Goal: Task Accomplishment & Management: Manage account settings

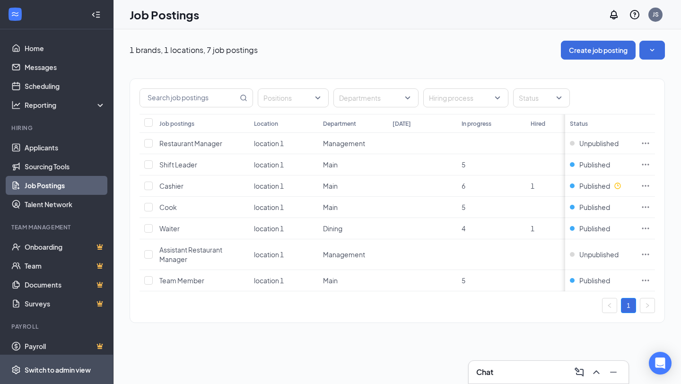
click at [59, 378] on span "Switch to admin view" at bounding box center [65, 369] width 81 height 29
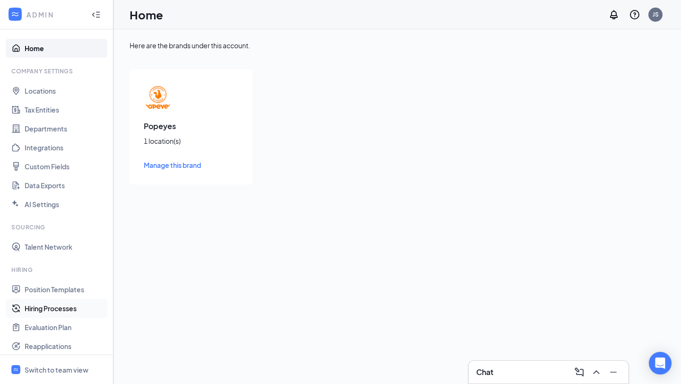
click at [56, 316] on link "Hiring Processes" at bounding box center [65, 308] width 81 height 19
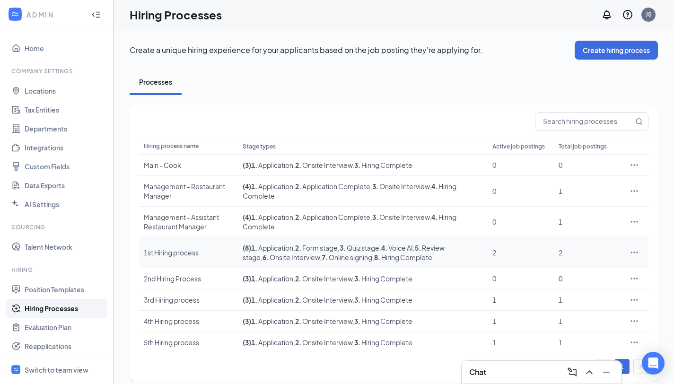
click at [204, 249] on div "1st Hiring process" at bounding box center [188, 252] width 89 height 9
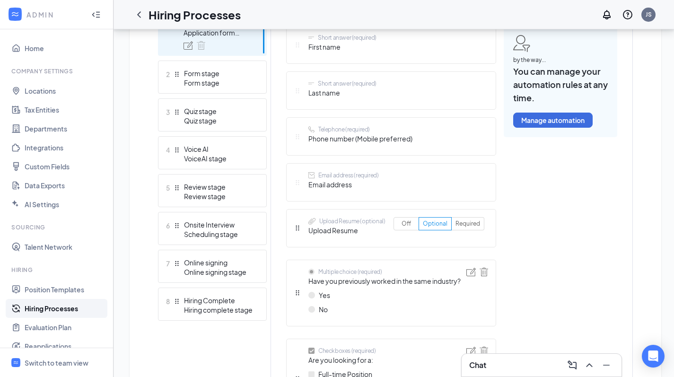
scroll to position [222, 0]
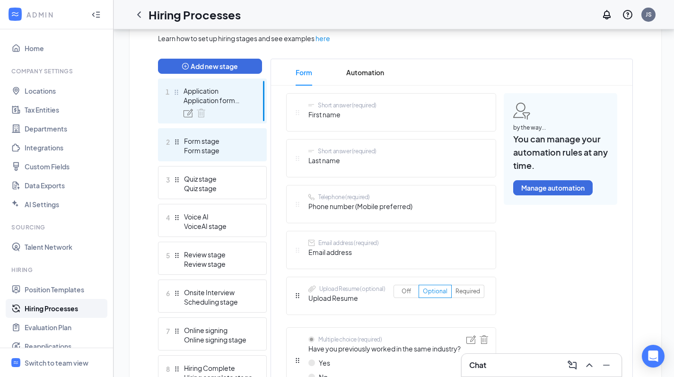
click at [221, 155] on div "Form stage" at bounding box center [218, 150] width 69 height 9
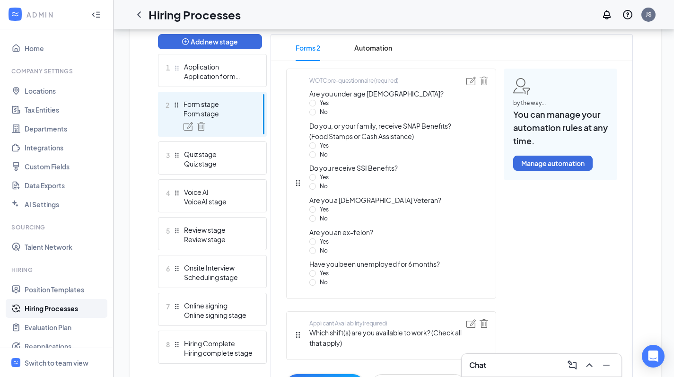
scroll to position [238, 0]
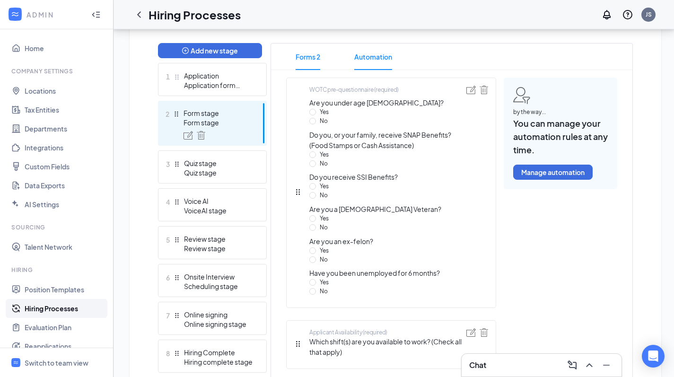
click at [371, 56] on span "Automation" at bounding box center [373, 57] width 38 height 27
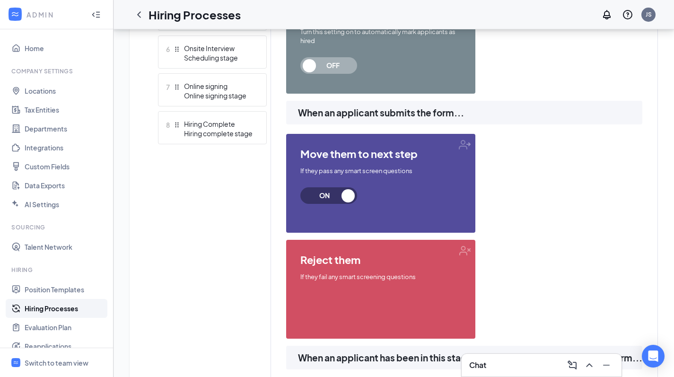
scroll to position [467, 0]
click at [396, 265] on span "reject them" at bounding box center [380, 259] width 161 height 11
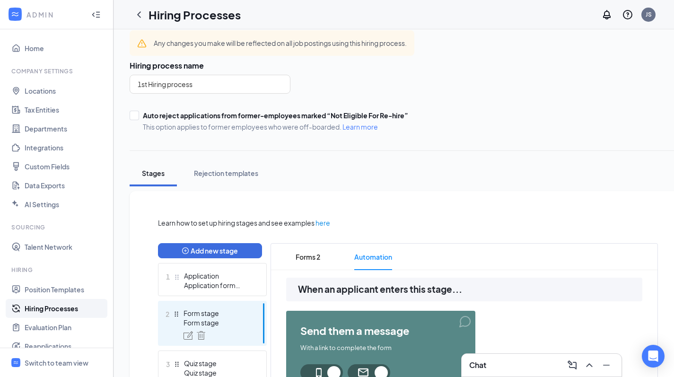
scroll to position [89, 0]
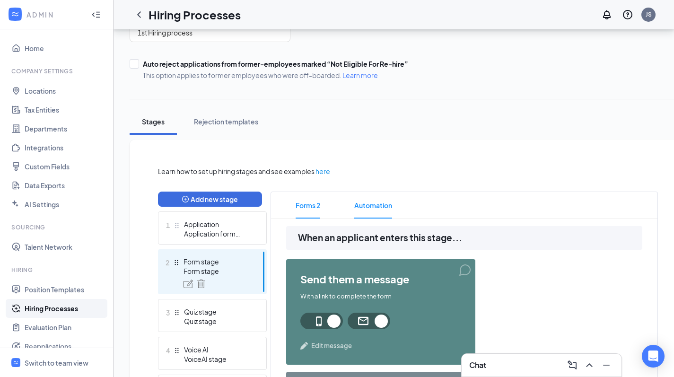
click at [303, 200] on span "Forms 2" at bounding box center [308, 205] width 25 height 27
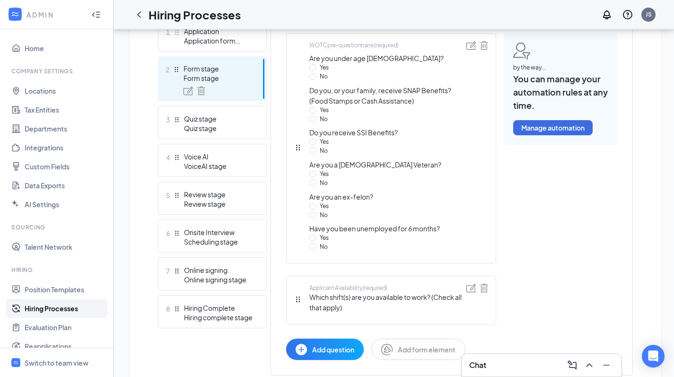
scroll to position [321, 0]
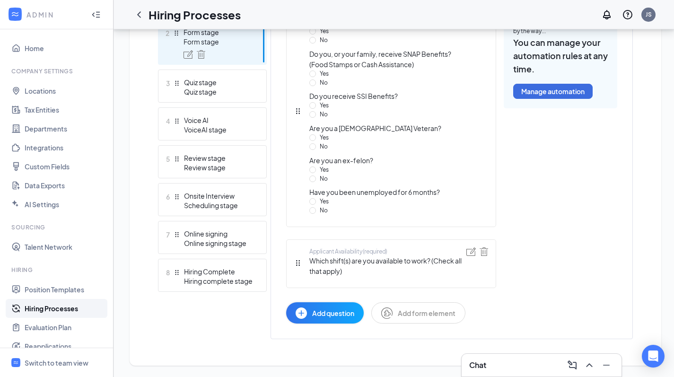
click at [329, 322] on button "Add question" at bounding box center [325, 312] width 78 height 21
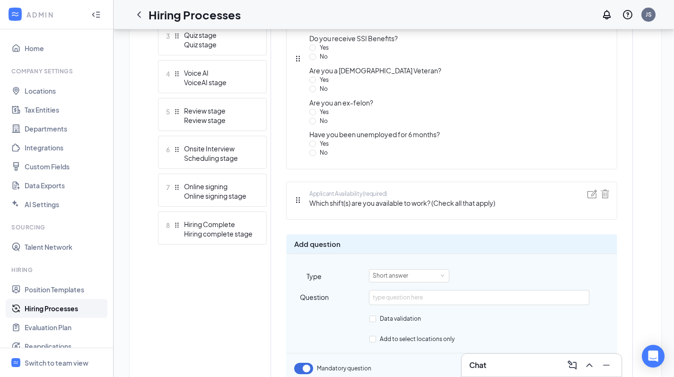
scroll to position [406, 0]
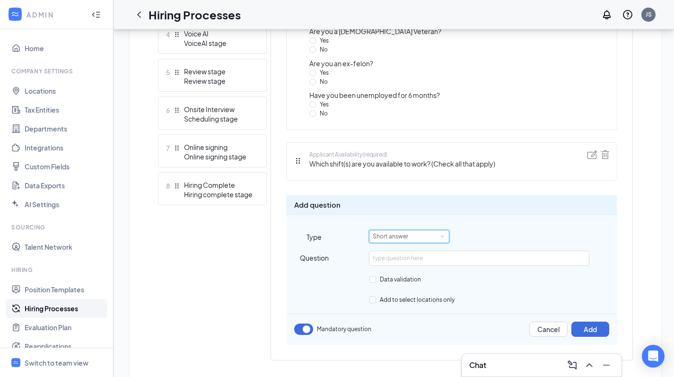
click at [413, 241] on div "Short answer" at bounding box center [394, 236] width 42 height 12
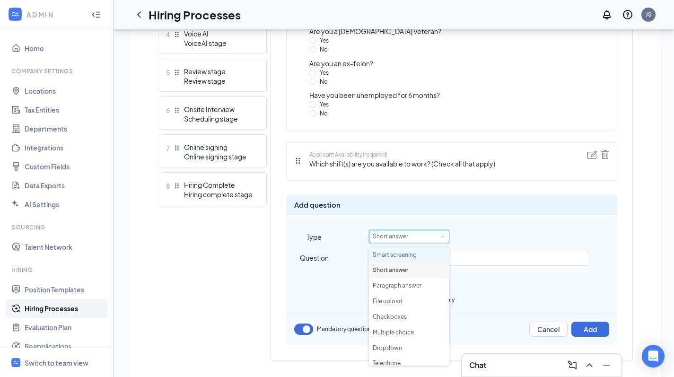
click at [415, 253] on li "Smart screening" at bounding box center [409, 255] width 80 height 16
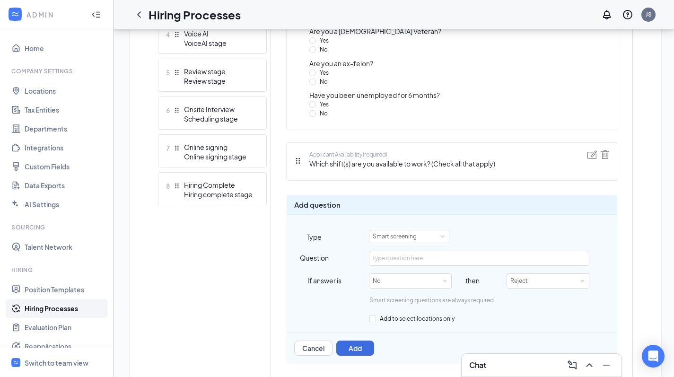
click at [535, 233] on div "Smart screening" at bounding box center [493, 236] width 248 height 13
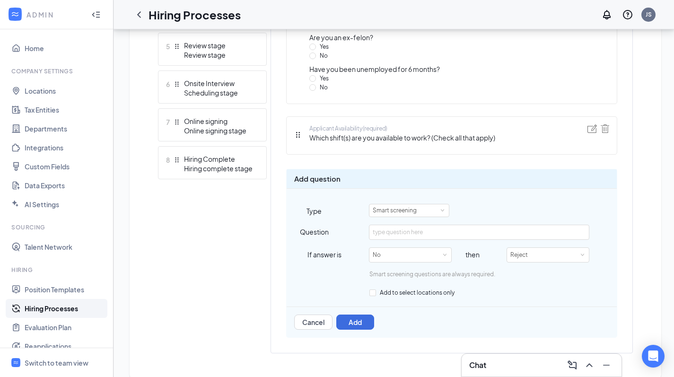
scroll to position [447, 0]
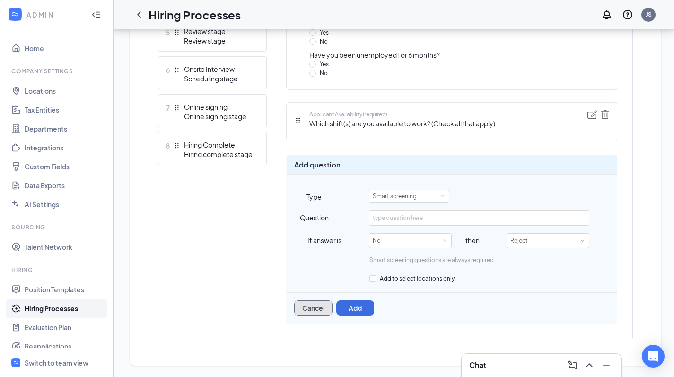
click at [321, 310] on button "Cancel" at bounding box center [313, 307] width 38 height 15
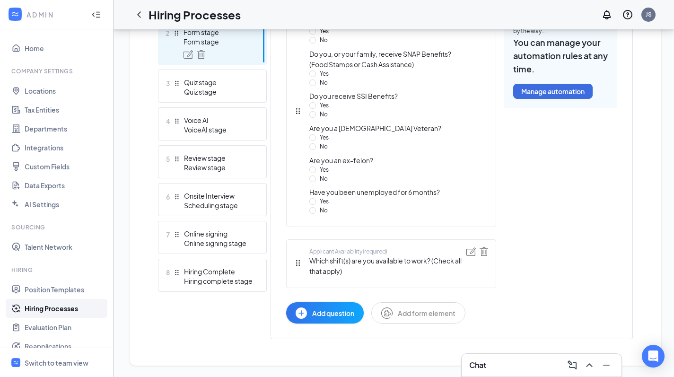
click at [437, 316] on span "Add form element" at bounding box center [427, 313] width 58 height 10
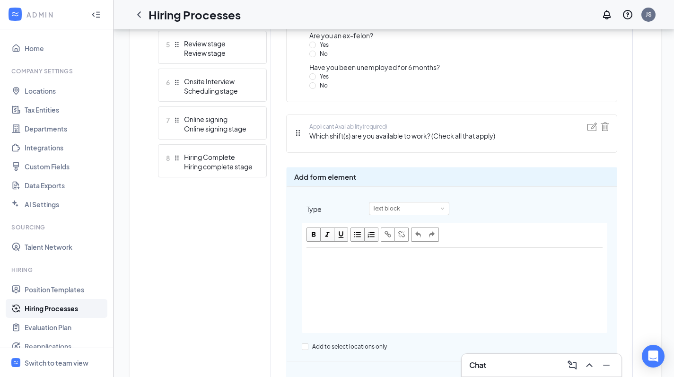
scroll to position [474, 0]
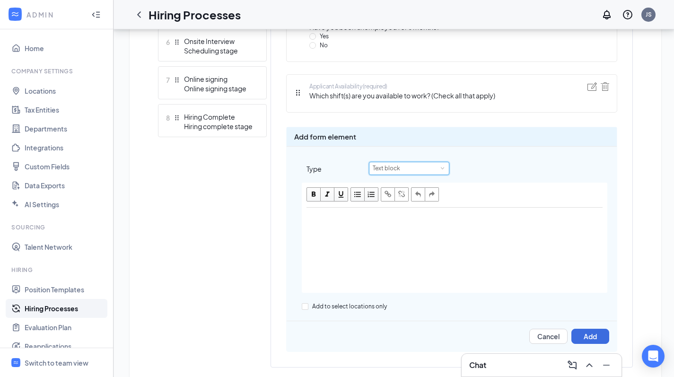
click at [434, 168] on div "Text block" at bounding box center [409, 168] width 73 height 12
click at [553, 332] on button "Cancel" at bounding box center [549, 336] width 38 height 15
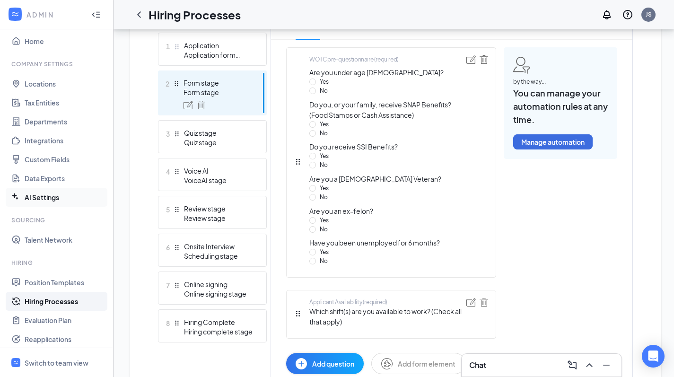
scroll to position [17, 0]
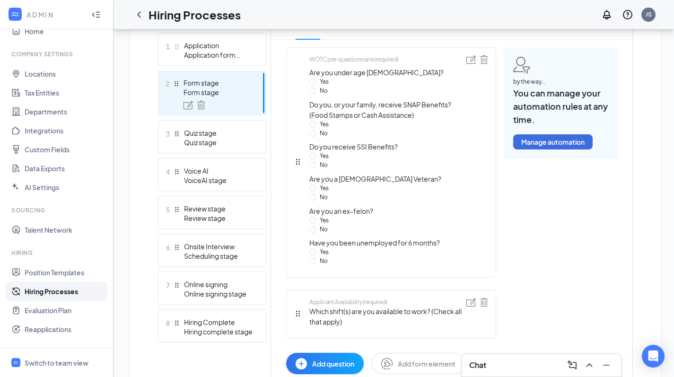
click at [62, 293] on link "Hiring Processes" at bounding box center [65, 291] width 81 height 19
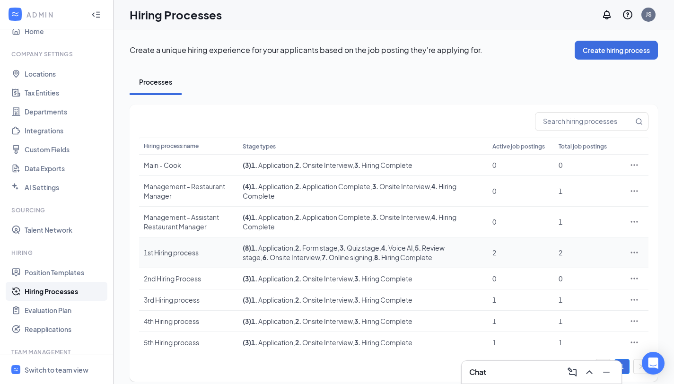
click at [171, 255] on div "1st Hiring process" at bounding box center [188, 252] width 89 height 9
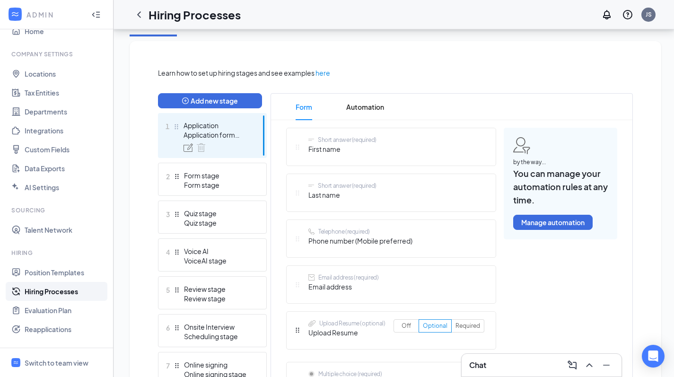
scroll to position [190, 0]
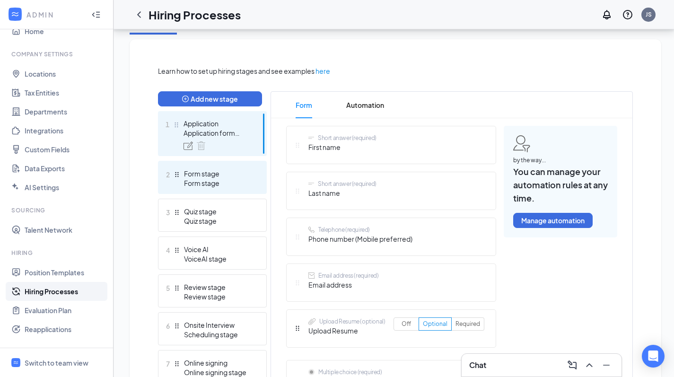
click at [223, 179] on div "Form stage" at bounding box center [218, 182] width 69 height 9
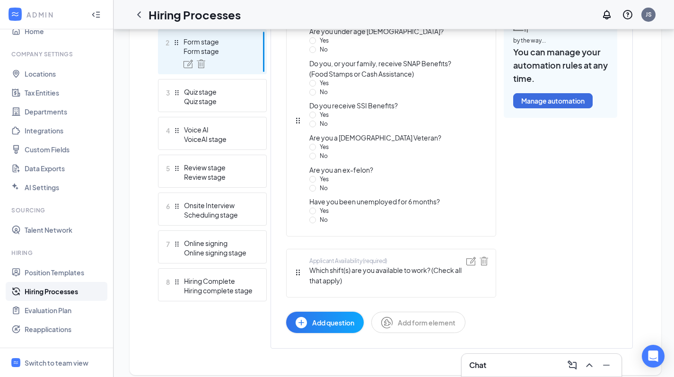
scroll to position [320, 0]
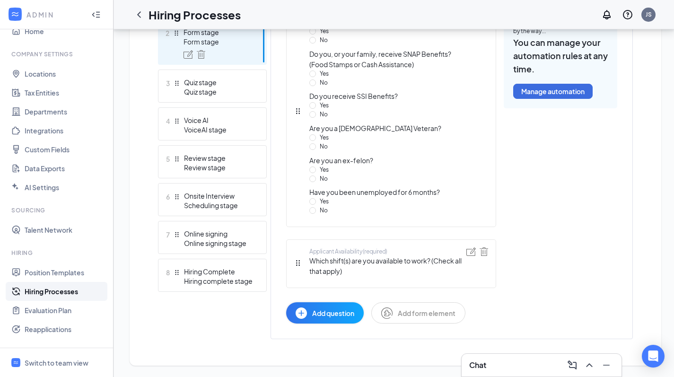
click at [336, 318] on span "Add question" at bounding box center [333, 313] width 42 height 10
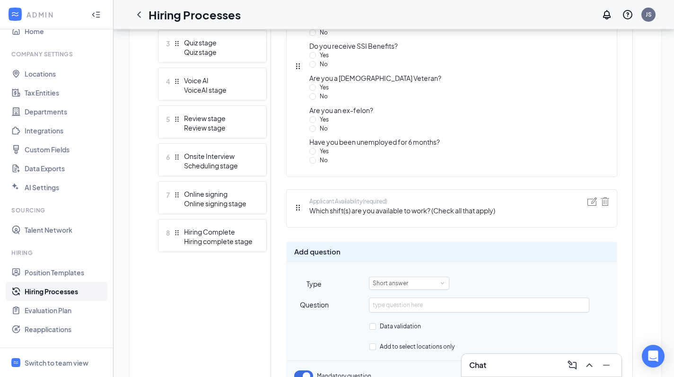
scroll to position [394, 0]
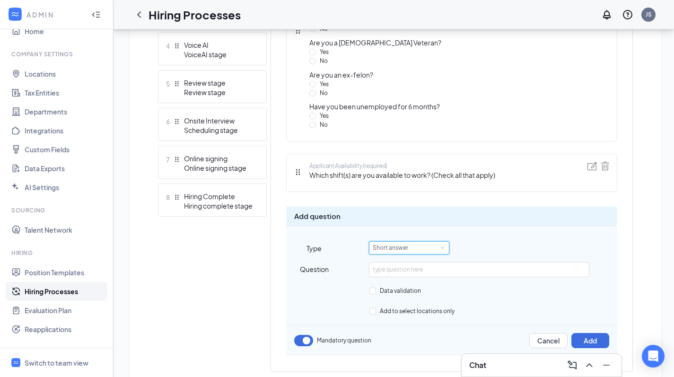
click at [443, 250] on span at bounding box center [443, 248] width 4 height 4
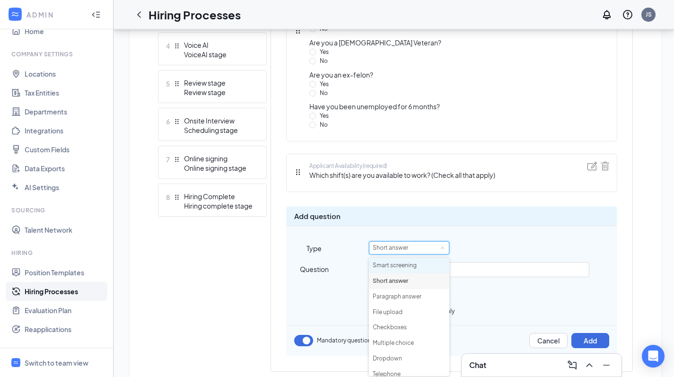
click at [419, 267] on li "Smart screening" at bounding box center [409, 266] width 80 height 16
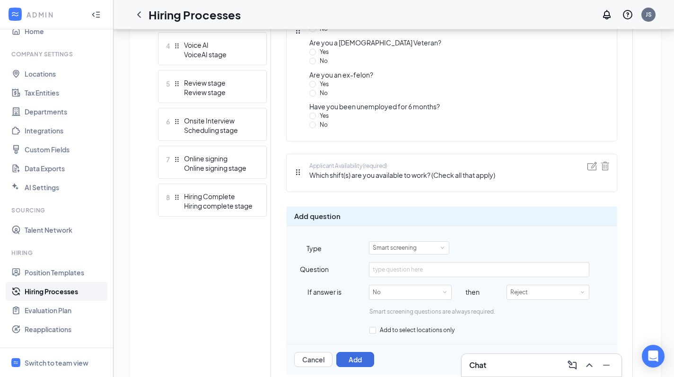
click at [472, 252] on div "Smart screening" at bounding box center [493, 247] width 248 height 13
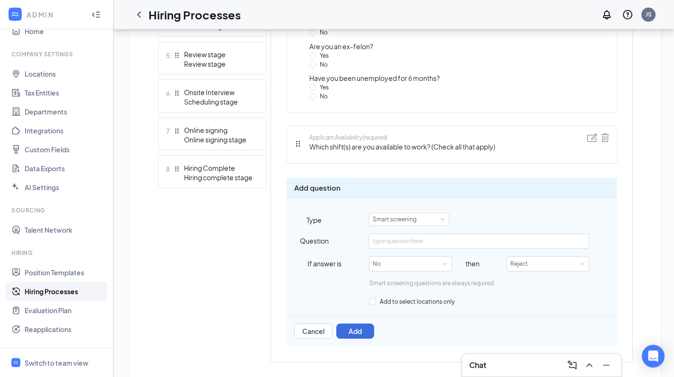
scroll to position [447, 0]
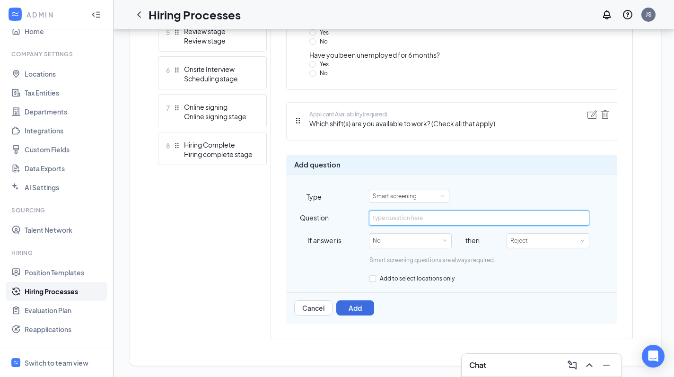
click at [402, 222] on input "text" at bounding box center [479, 218] width 220 height 15
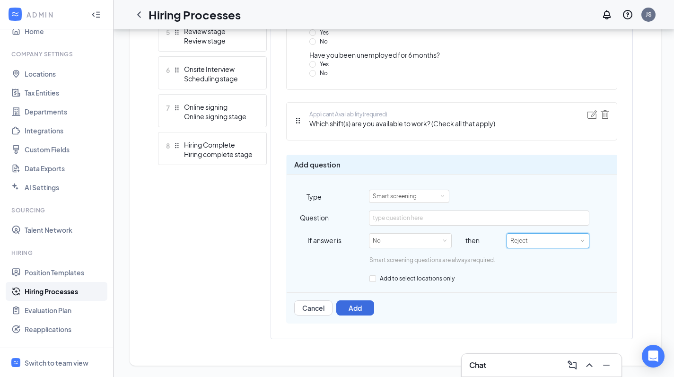
click at [539, 241] on div "Reject" at bounding box center [548, 241] width 75 height 14
click at [615, 236] on div "If answer is No then Reject" at bounding box center [452, 240] width 330 height 15
click at [308, 309] on button "Cancel" at bounding box center [313, 307] width 38 height 15
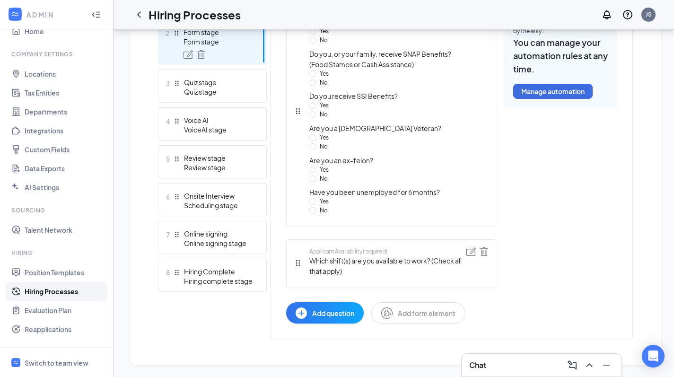
scroll to position [321, 0]
click at [330, 314] on span "Add question" at bounding box center [333, 313] width 42 height 10
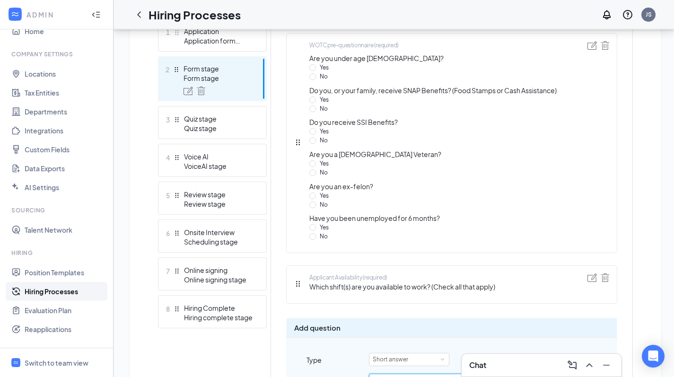
scroll to position [282, 0]
click at [64, 295] on link "Hiring Processes" at bounding box center [65, 291] width 81 height 19
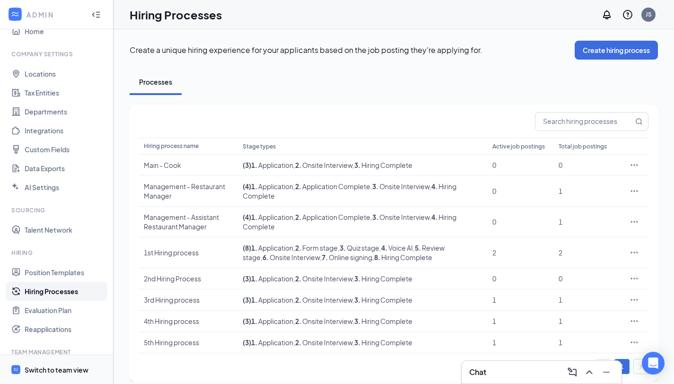
click at [76, 370] on div "Switch to team view" at bounding box center [57, 369] width 64 height 9
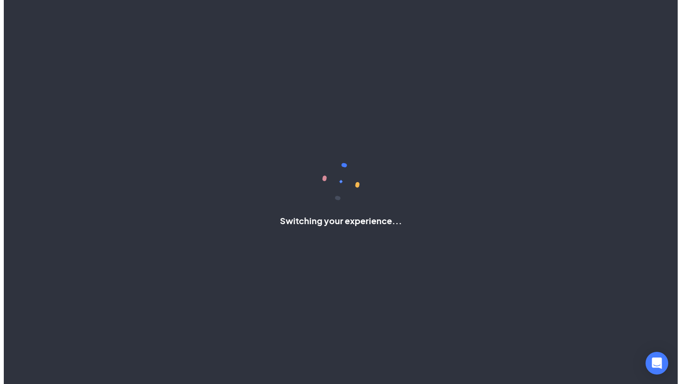
scroll to position [5, 0]
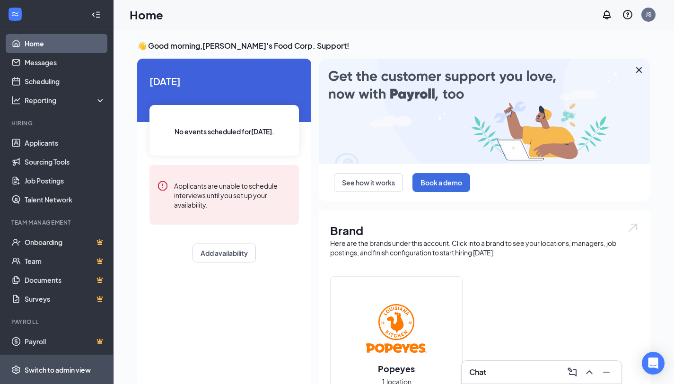
click at [60, 370] on div "Switch to admin view" at bounding box center [58, 369] width 66 height 9
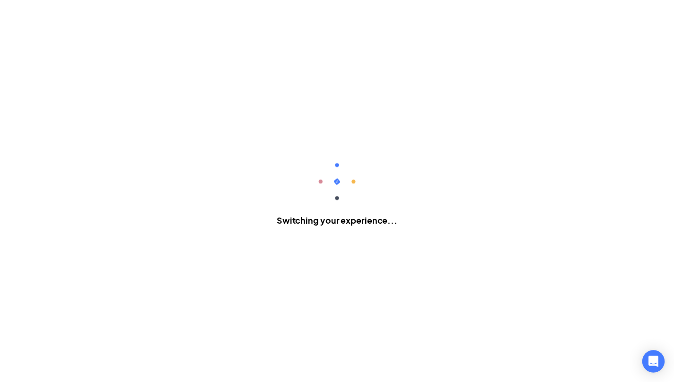
scroll to position [17, 0]
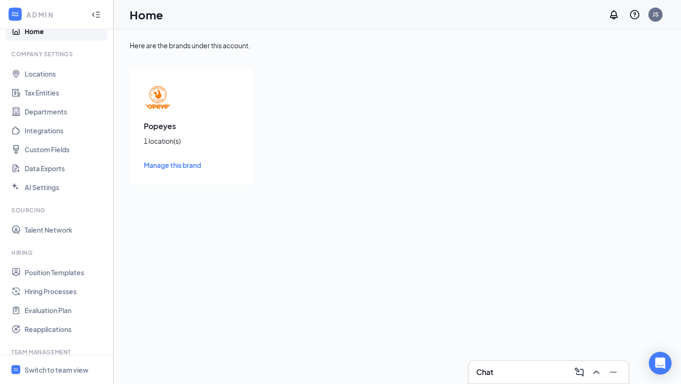
drag, startPoint x: 225, startPoint y: 371, endPoint x: 224, endPoint y: 365, distance: 5.9
click at [224, 365] on div "Here are the brands under this account. Popeyes 1 location(s) Manage this brand" at bounding box center [398, 206] width 568 height 355
click at [52, 293] on link "Hiring Processes" at bounding box center [65, 291] width 81 height 19
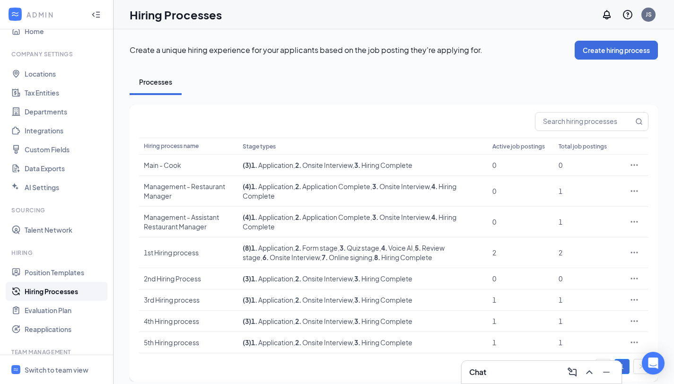
click at [632, 354] on div "Hiring process name Stage types Active job postings Total job postings Main - C…" at bounding box center [394, 243] width 510 height 262
click at [177, 166] on div "Main - Cook" at bounding box center [188, 164] width 89 height 9
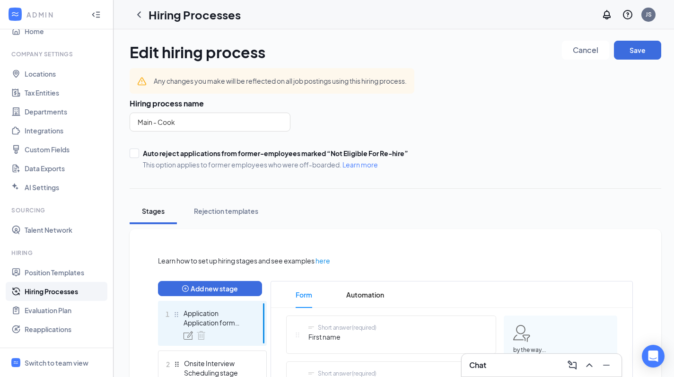
scroll to position [189, 0]
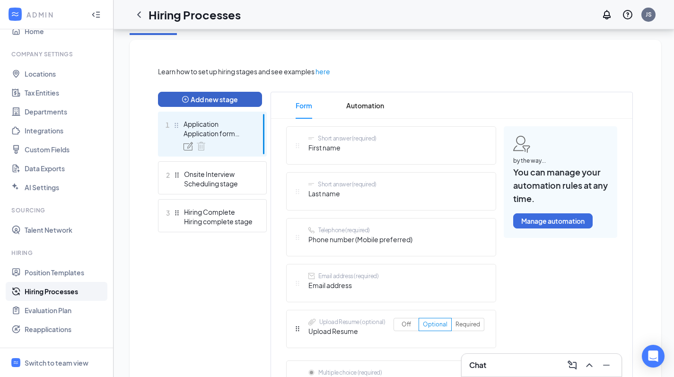
click at [219, 98] on button "Add new stage" at bounding box center [210, 99] width 104 height 15
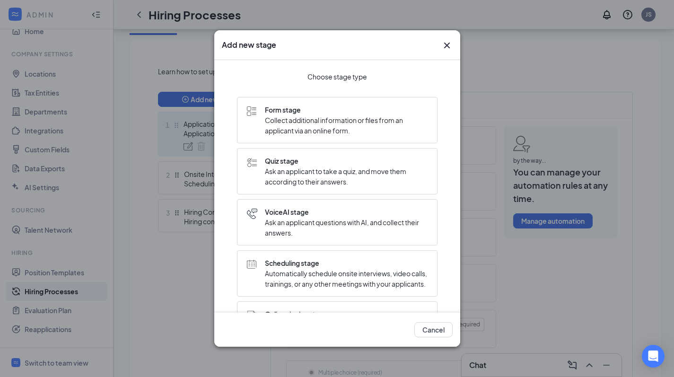
click at [449, 44] on icon "Cross" at bounding box center [447, 46] width 6 height 6
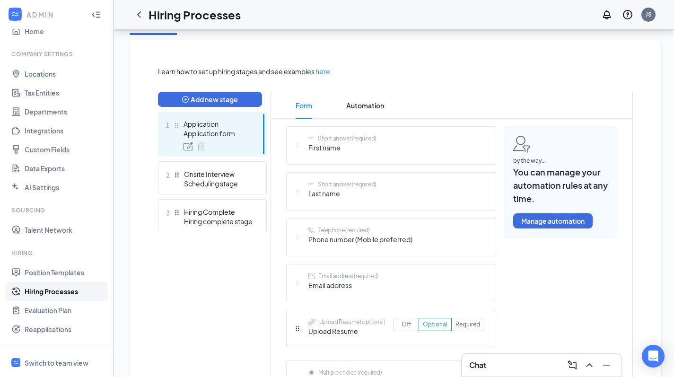
click at [52, 292] on link "Hiring Processes" at bounding box center [65, 291] width 81 height 19
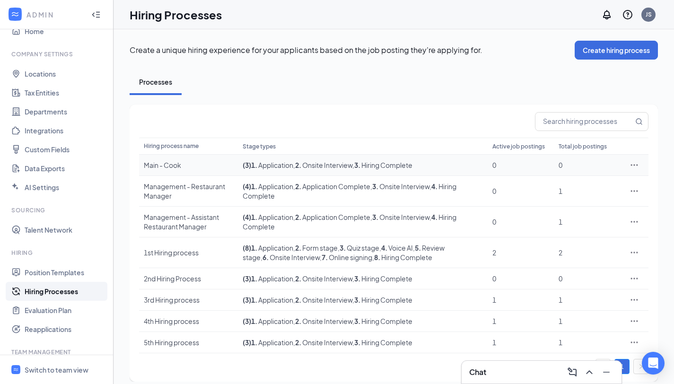
click at [178, 168] on div "Main - Cook" at bounding box center [188, 164] width 89 height 9
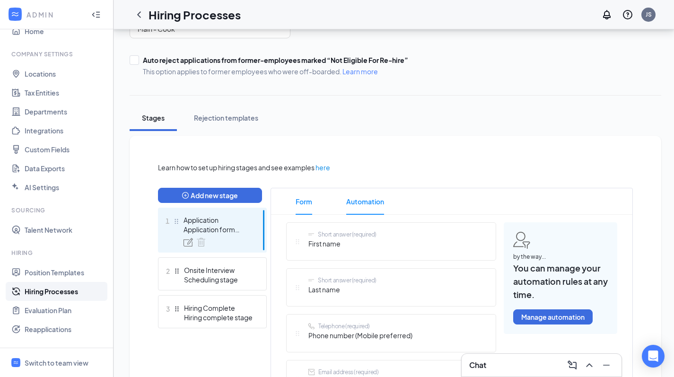
scroll to position [154, 0]
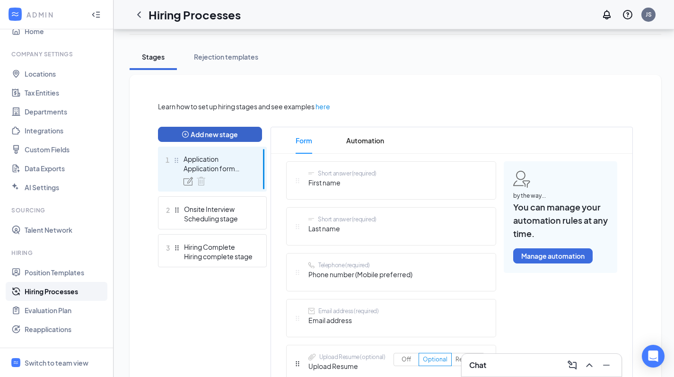
click at [224, 136] on button "Add new stage" at bounding box center [210, 134] width 104 height 15
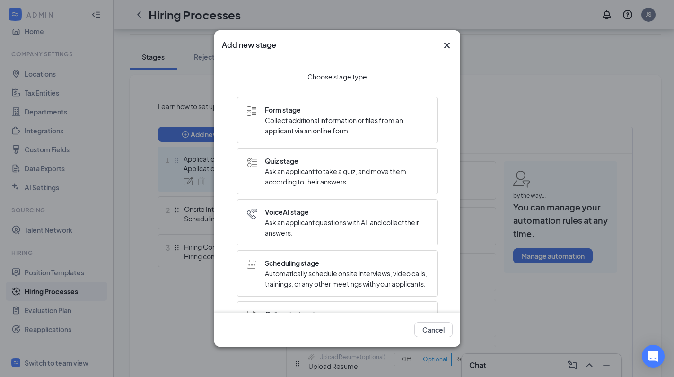
click at [447, 44] on icon "Cross" at bounding box center [447, 45] width 11 height 11
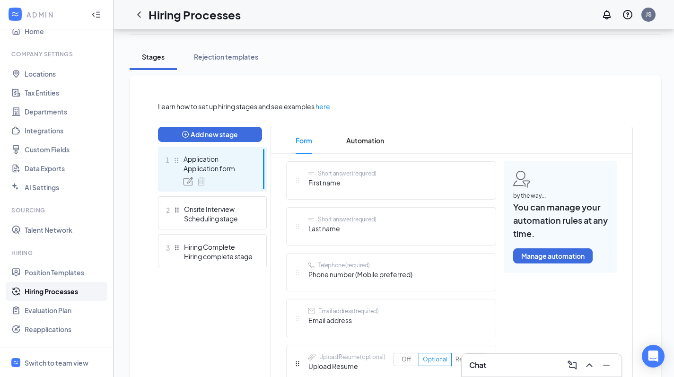
click at [44, 296] on link "Hiring Processes" at bounding box center [65, 291] width 81 height 19
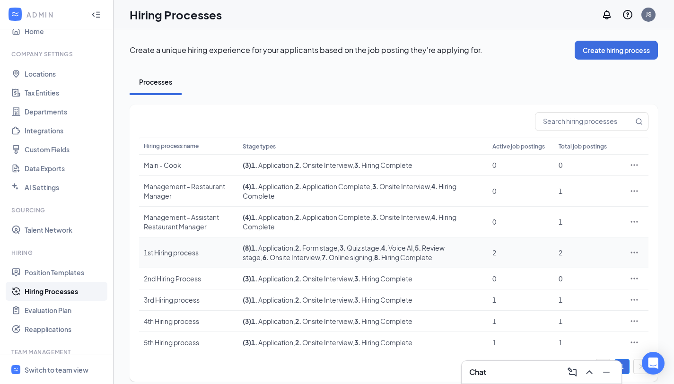
click at [191, 253] on div "1st Hiring process" at bounding box center [188, 252] width 89 height 9
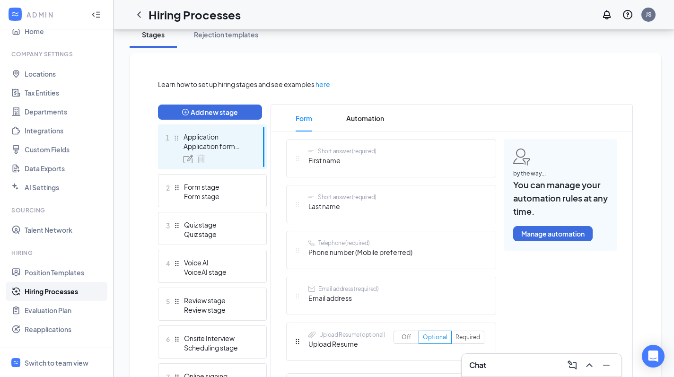
scroll to position [189, 0]
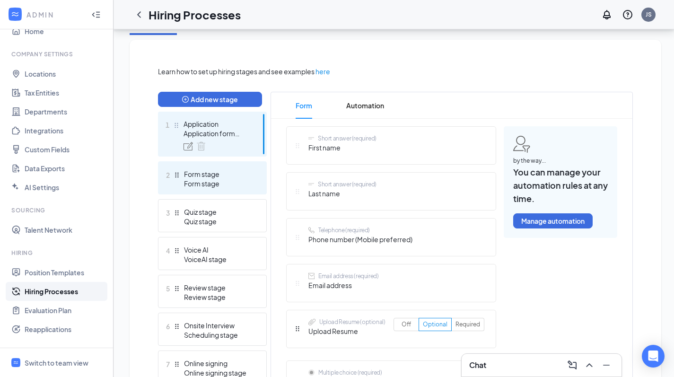
click at [212, 180] on div "Form stage" at bounding box center [218, 183] width 69 height 9
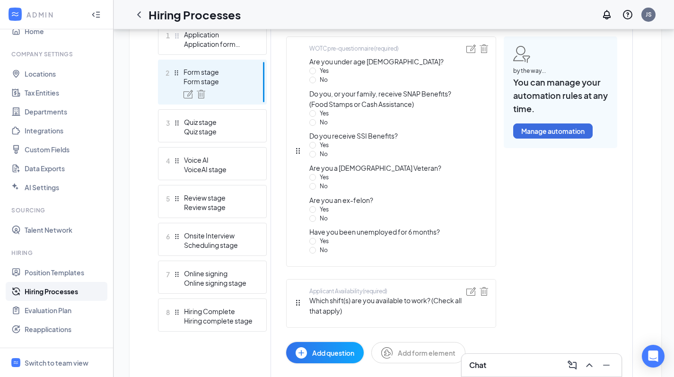
scroll to position [276, 0]
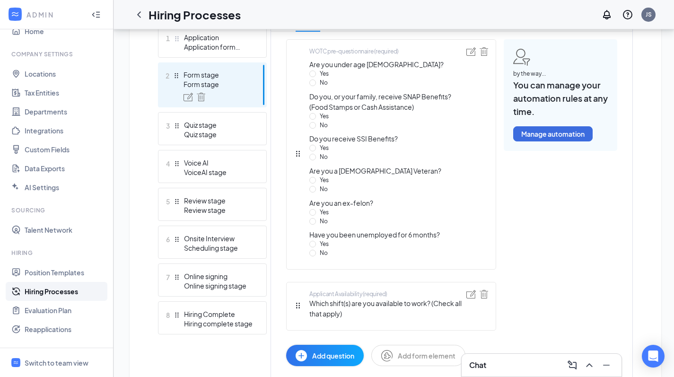
click at [331, 364] on button "Add question" at bounding box center [325, 355] width 78 height 21
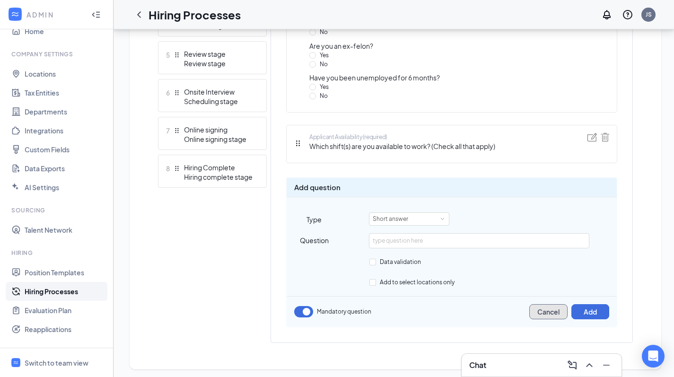
click at [549, 314] on button "Cancel" at bounding box center [549, 311] width 38 height 15
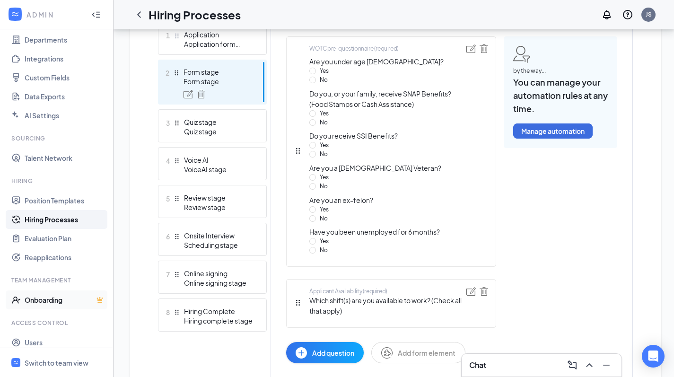
scroll to position [109, 0]
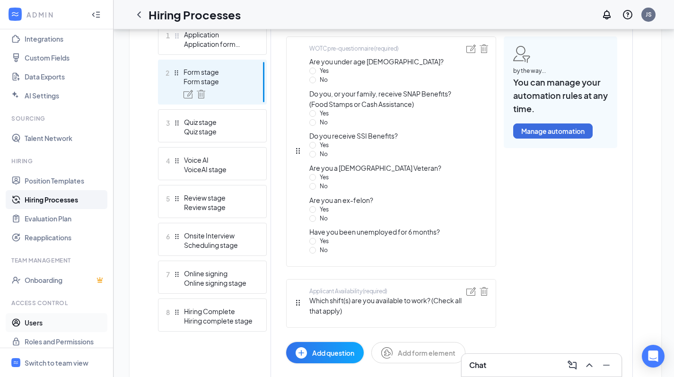
click at [60, 324] on link "Users" at bounding box center [65, 322] width 81 height 19
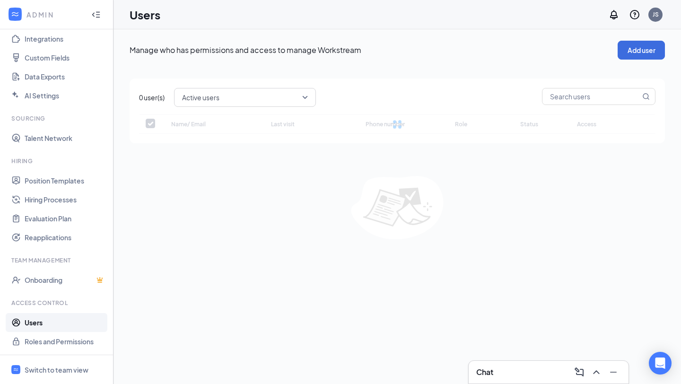
checkbox input "false"
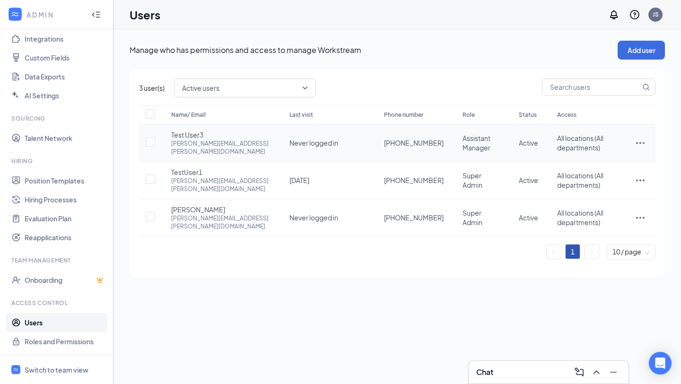
click at [641, 141] on icon "ActionsIcon" at bounding box center [640, 142] width 11 height 11
click at [616, 181] on span "Reset password" at bounding box center [605, 181] width 50 height 9
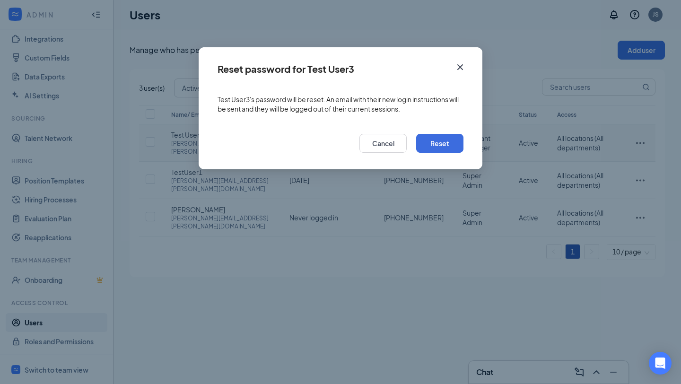
click at [456, 69] on icon "Cross" at bounding box center [460, 67] width 11 height 11
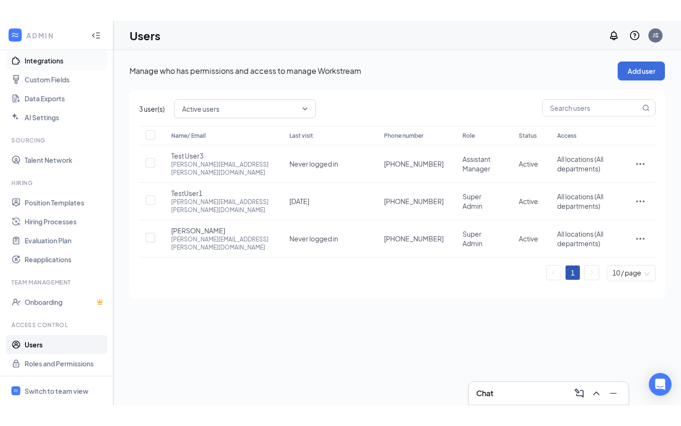
scroll to position [109, 0]
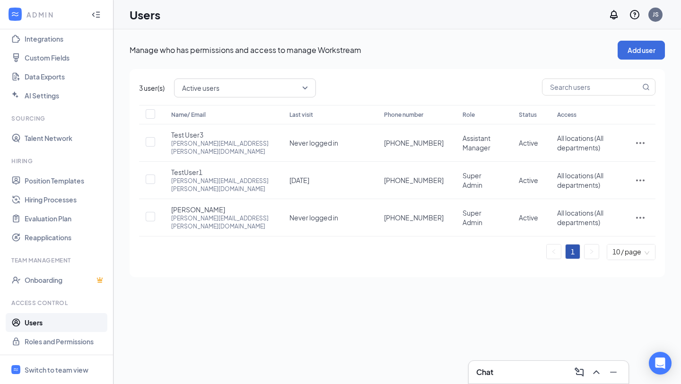
click at [48, 324] on link "Users" at bounding box center [65, 322] width 81 height 19
click at [643, 142] on icon "ActionsIcon" at bounding box center [640, 143] width 9 height 2
click at [604, 181] on span "Reset password" at bounding box center [605, 181] width 50 height 9
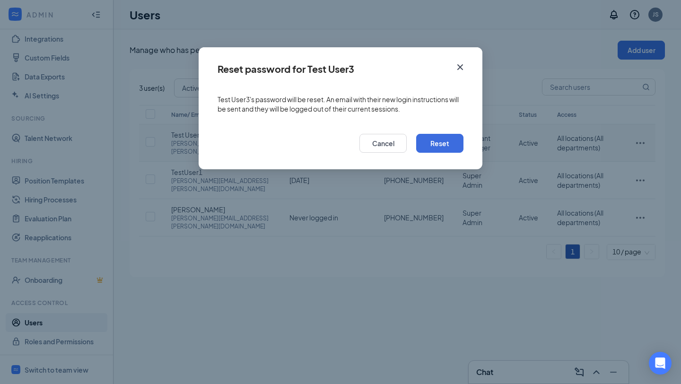
click at [466, 67] on icon "Cross" at bounding box center [460, 67] width 11 height 11
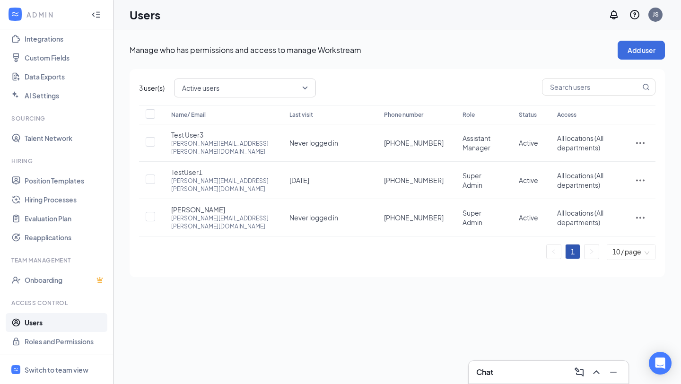
click at [41, 322] on link "Users" at bounding box center [65, 322] width 81 height 19
click at [51, 239] on link "Reapplications" at bounding box center [65, 237] width 81 height 19
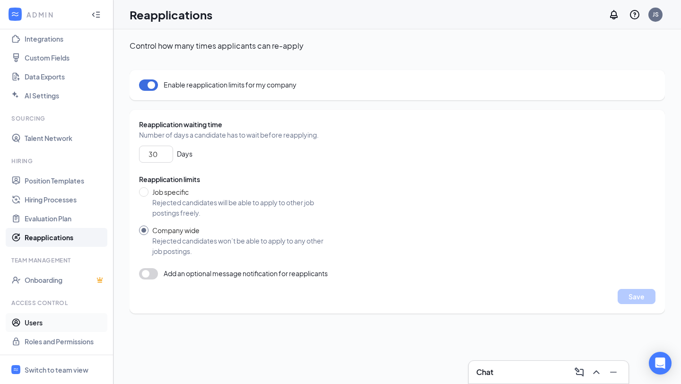
click at [57, 324] on link "Users" at bounding box center [65, 322] width 81 height 19
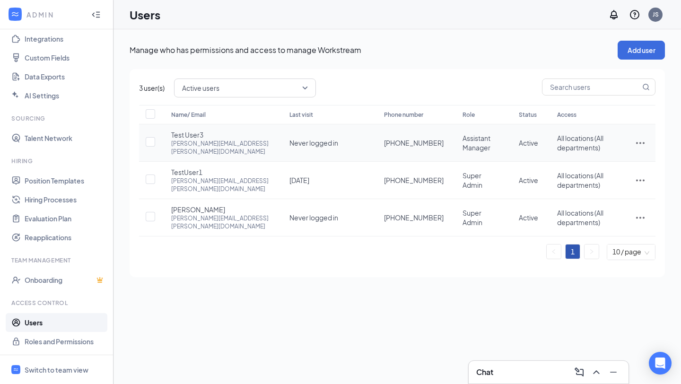
click at [637, 142] on icon "ActionsIcon" at bounding box center [640, 143] width 9 height 2
click at [594, 163] on span "Edit user" at bounding box center [586, 164] width 27 height 9
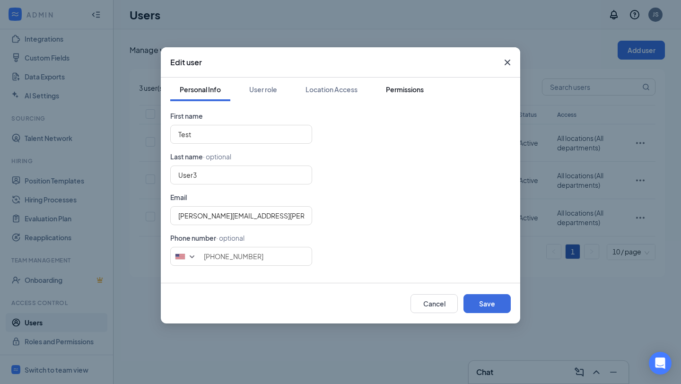
click at [399, 95] on button "Permissions" at bounding box center [405, 90] width 57 height 24
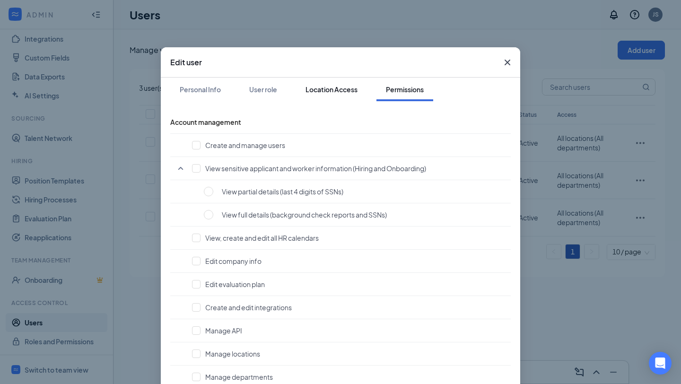
click at [337, 92] on div "Location Access" at bounding box center [332, 89] width 52 height 9
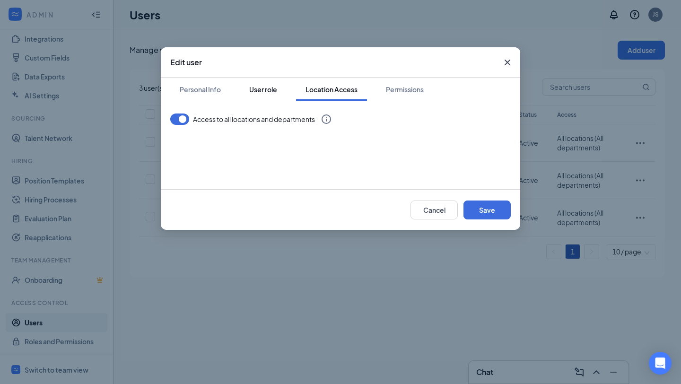
click at [243, 90] on button "User role" at bounding box center [263, 90] width 47 height 24
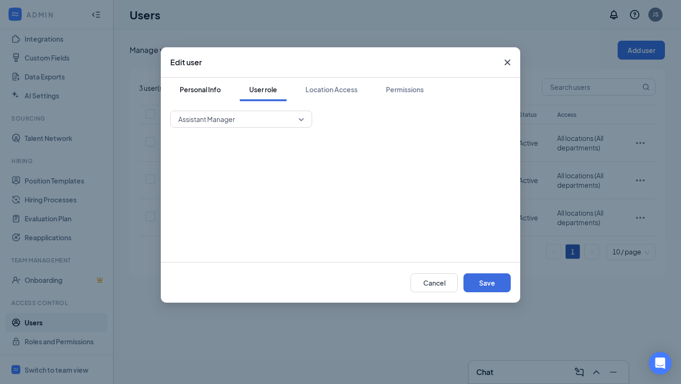
click at [206, 90] on div "Personal Info" at bounding box center [200, 89] width 41 height 9
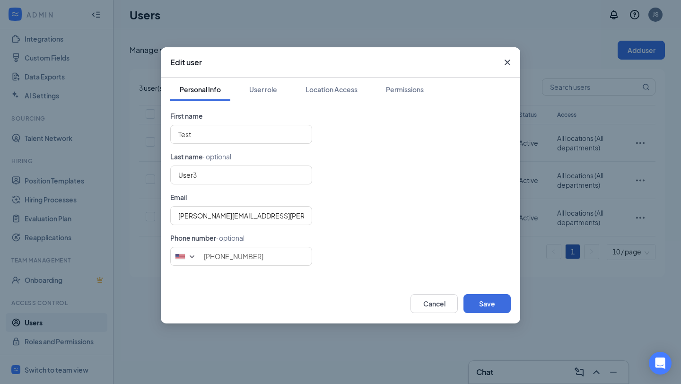
click at [502, 62] on icon "Cross" at bounding box center [507, 62] width 11 height 11
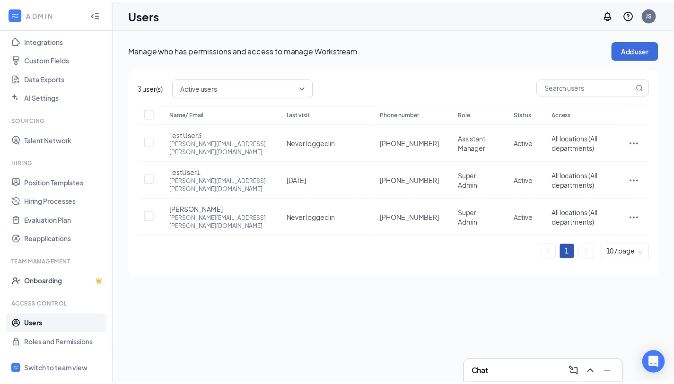
scroll to position [107, 0]
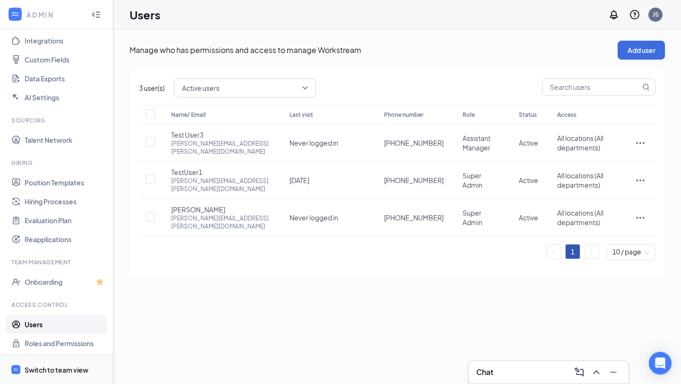
click at [53, 369] on div "Switch to team view" at bounding box center [57, 369] width 64 height 9
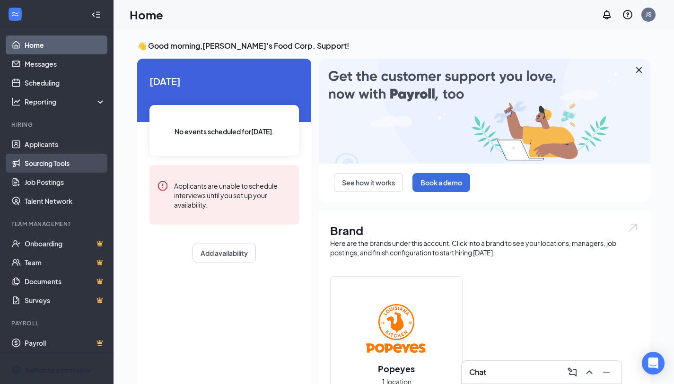
scroll to position [5, 0]
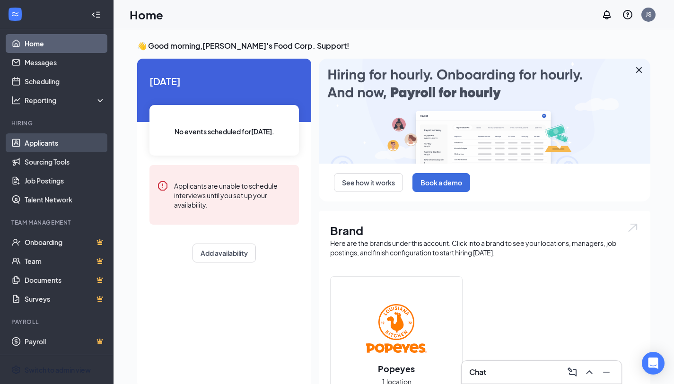
click at [53, 146] on link "Applicants" at bounding box center [65, 142] width 81 height 19
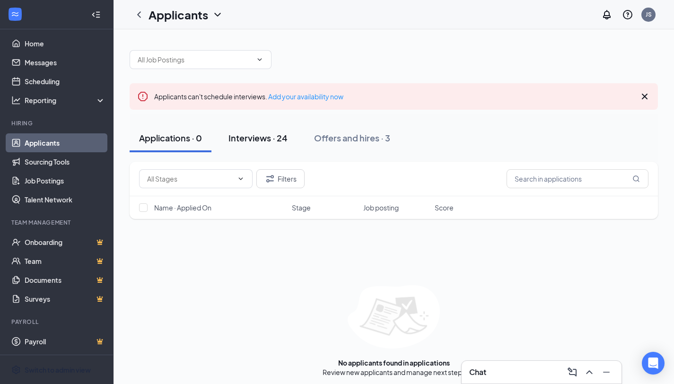
click at [274, 141] on div "Interviews · 24" at bounding box center [258, 138] width 59 height 12
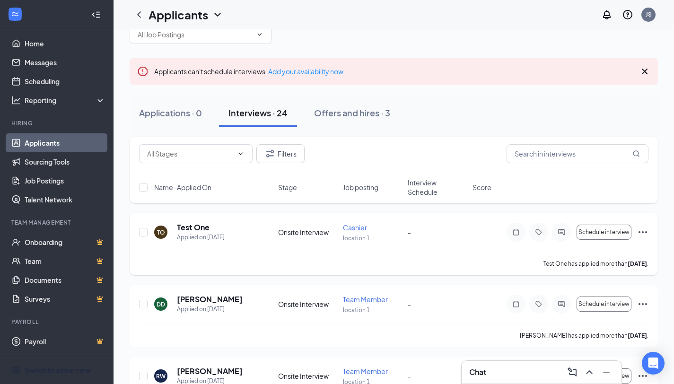
scroll to position [28, 0]
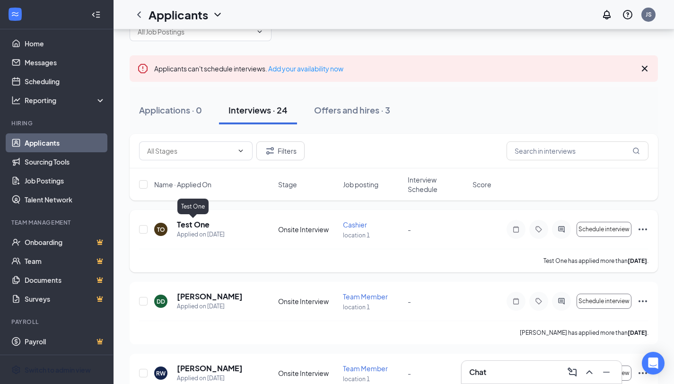
click at [194, 223] on h5 "Test One" at bounding box center [193, 225] width 33 height 10
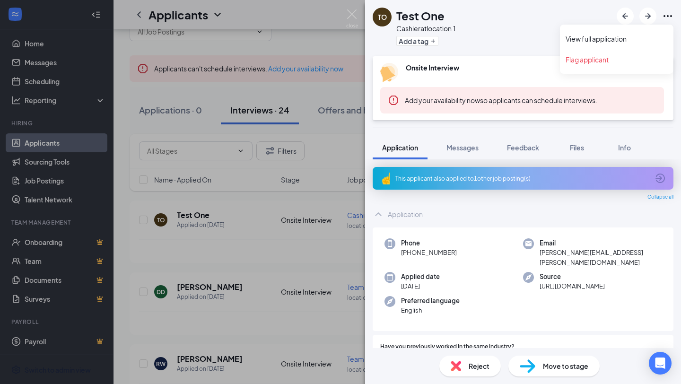
click at [666, 16] on icon "Ellipses" at bounding box center [668, 15] width 11 height 11
click at [621, 41] on link "View full application" at bounding box center [617, 38] width 102 height 9
click at [71, 148] on div "TO Test One Cashier at location 1 Add a tag Onsite Interview Status : Not Submi…" at bounding box center [340, 192] width 681 height 384
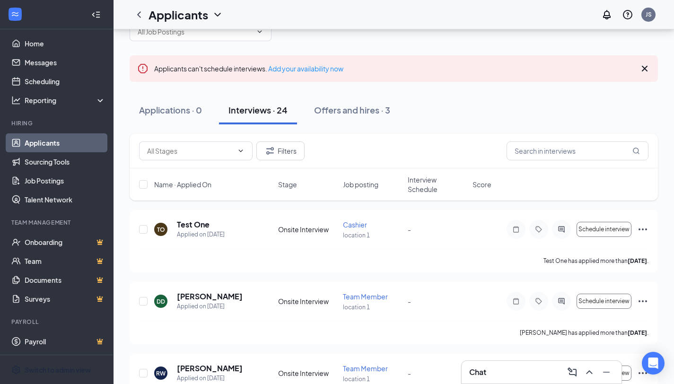
click at [65, 148] on link "Applicants" at bounding box center [65, 142] width 81 height 19
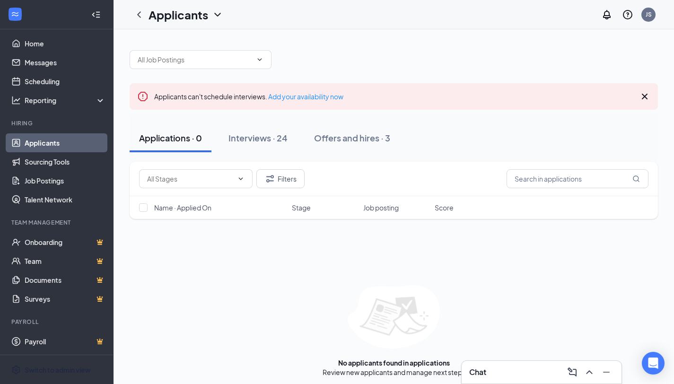
click at [65, 148] on link "Applicants" at bounding box center [65, 142] width 81 height 19
click at [257, 141] on div "Interviews · 24" at bounding box center [258, 138] width 59 height 12
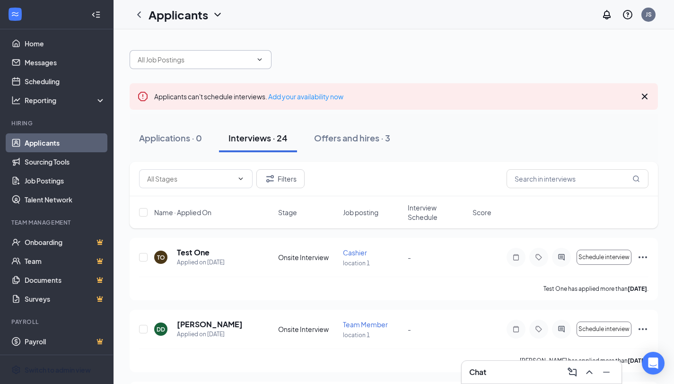
click at [244, 61] on input "text" at bounding box center [195, 59] width 115 height 10
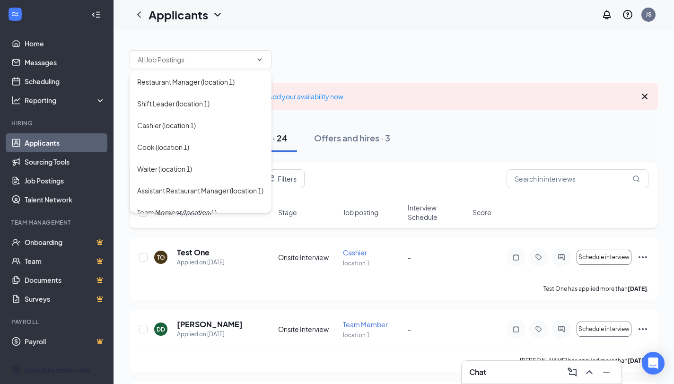
click at [353, 54] on div at bounding box center [394, 55] width 529 height 28
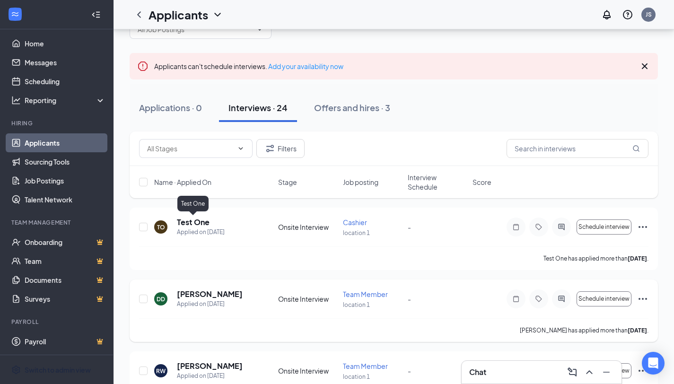
scroll to position [75, 0]
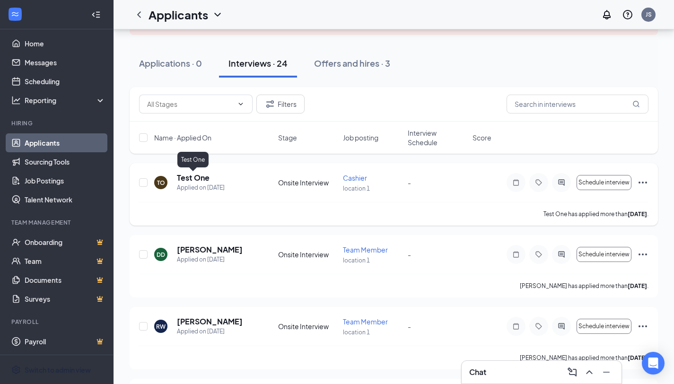
click at [188, 177] on h5 "Test One" at bounding box center [193, 178] width 33 height 10
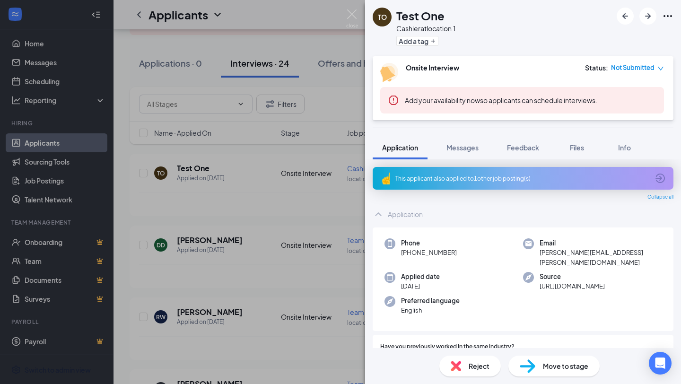
click at [212, 209] on div "TO Test One Cashier at location 1 Add a tag Onsite Interview Status : Not Submi…" at bounding box center [340, 192] width 681 height 384
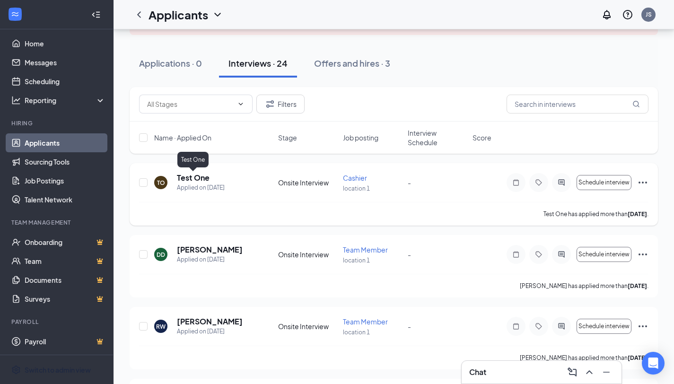
click at [195, 176] on h5 "Test One" at bounding box center [193, 178] width 33 height 10
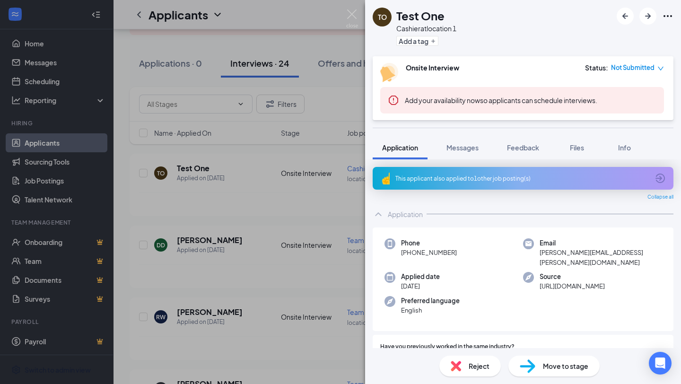
click at [664, 15] on icon "Ellipses" at bounding box center [668, 15] width 11 height 11
click at [356, 16] on img at bounding box center [352, 18] width 12 height 18
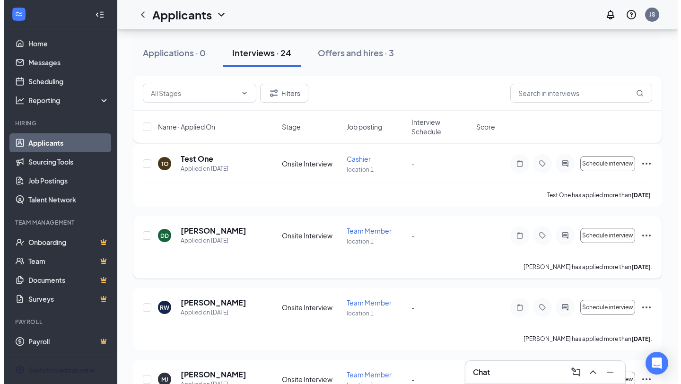
scroll to position [93, 0]
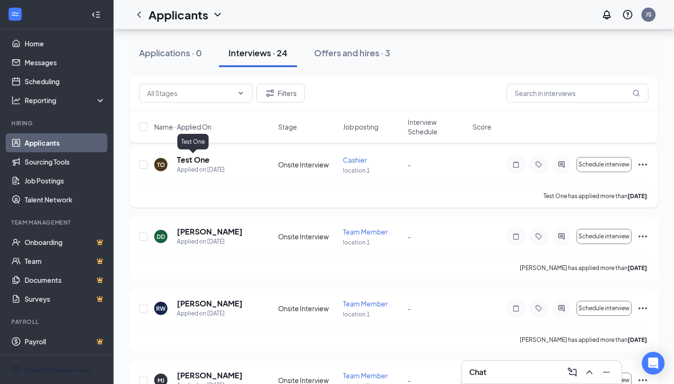
click at [200, 161] on h5 "Test One" at bounding box center [193, 160] width 33 height 10
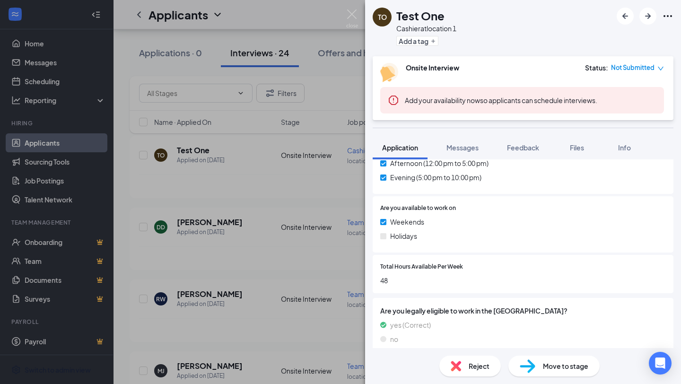
drag, startPoint x: 664, startPoint y: 300, endPoint x: 646, endPoint y: 371, distance: 72.9
click at [646, 371] on div "TO Test One Cashier at location 1 Add a tag Onsite Interview Status : Not Submi…" at bounding box center [523, 192] width 316 height 384
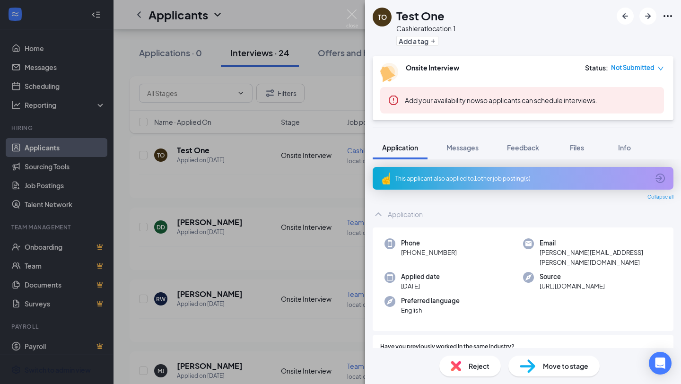
click at [672, 17] on icon "Ellipses" at bounding box center [668, 15] width 11 height 11
click at [669, 14] on icon "Ellipses" at bounding box center [668, 15] width 11 height 11
click at [608, 58] on link "Flag applicant" at bounding box center [617, 59] width 102 height 9
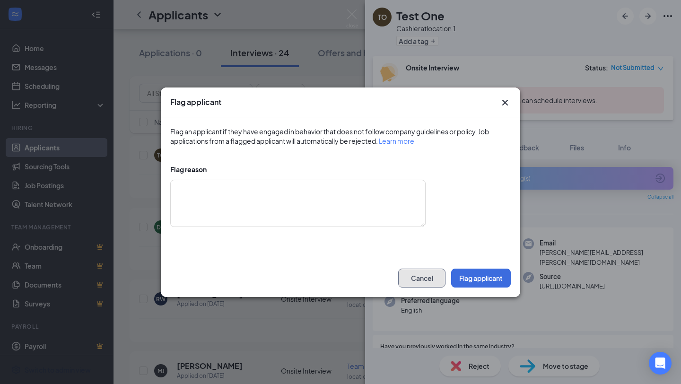
click at [420, 282] on button "Cancel" at bounding box center [421, 278] width 47 height 19
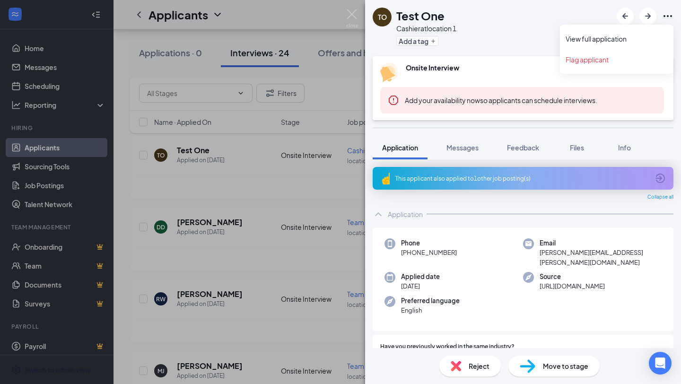
click at [667, 20] on icon "Ellipses" at bounding box center [668, 15] width 11 height 11
click at [618, 42] on link "View full application" at bounding box center [617, 38] width 102 height 9
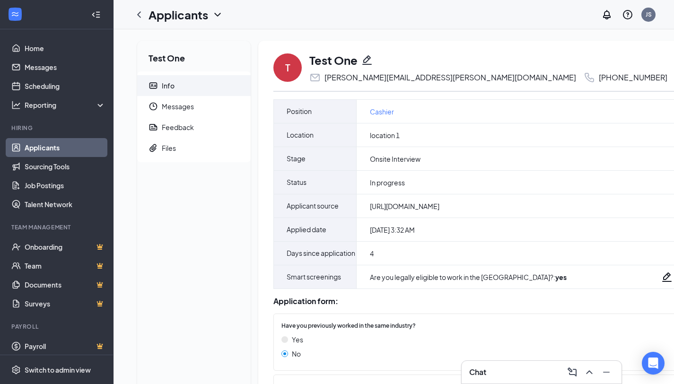
click at [368, 63] on icon "Pencil" at bounding box center [367, 59] width 11 height 11
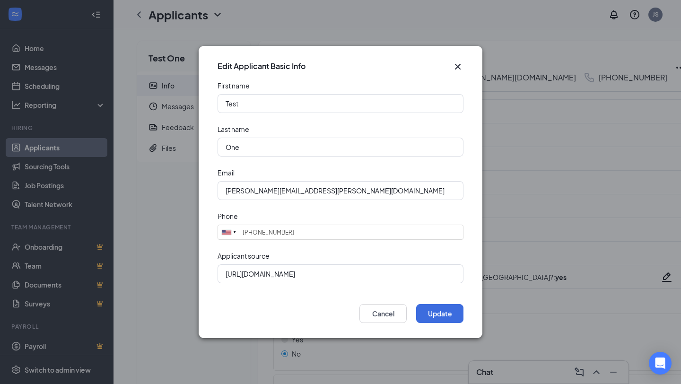
click at [459, 68] on icon "Cross" at bounding box center [458, 67] width 6 height 6
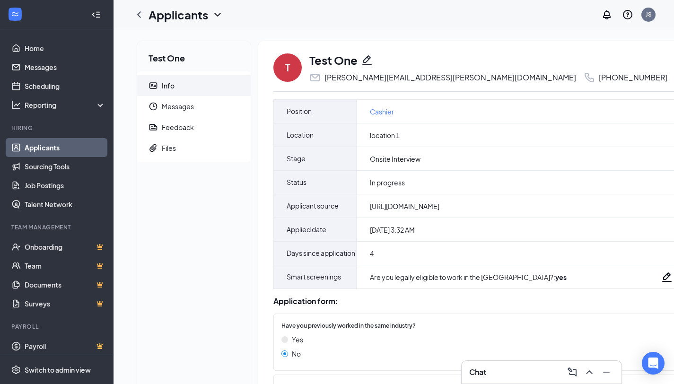
click at [371, 61] on icon "Pencil" at bounding box center [367, 59] width 11 height 11
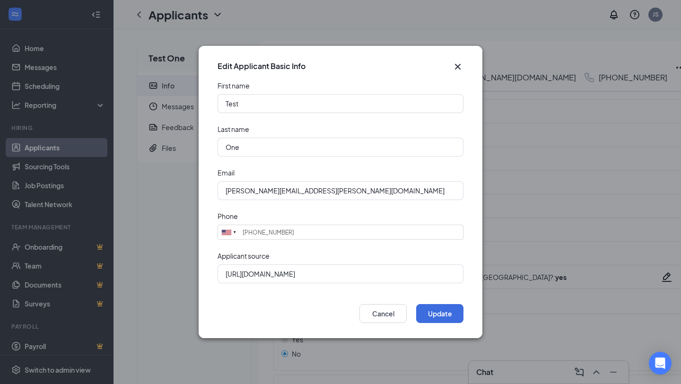
click at [460, 70] on icon "Cross" at bounding box center [457, 66] width 11 height 11
